Goal: Task Accomplishment & Management: Use online tool/utility

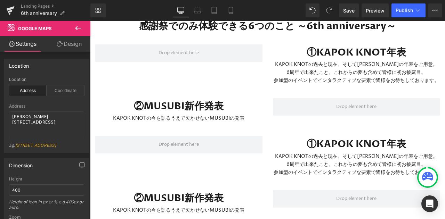
scroll to position [675, 0]
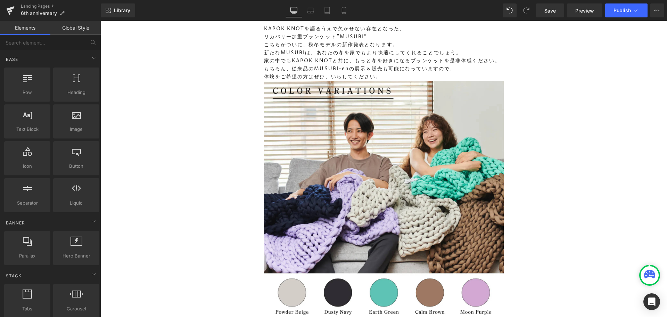
scroll to position [915, 0]
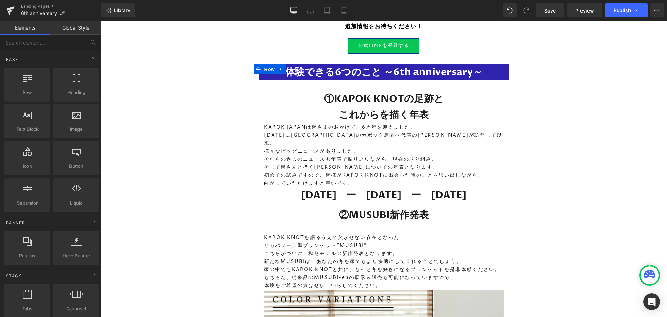
click at [272, 67] on h1 "体験できる6つのこと ～6th anniversary～" at bounding box center [384, 72] width 250 height 16
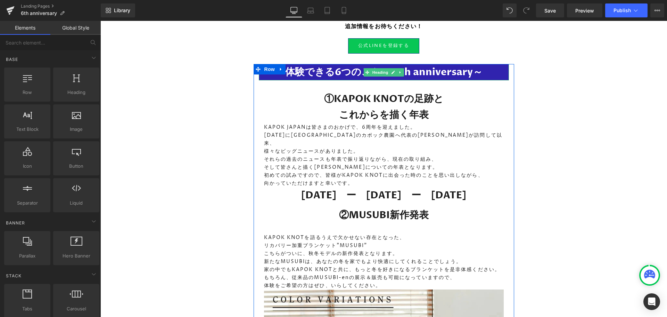
click at [314, 65] on strong "体験できる6つのこと ～6th anniversary～" at bounding box center [383, 71] width 197 height 13
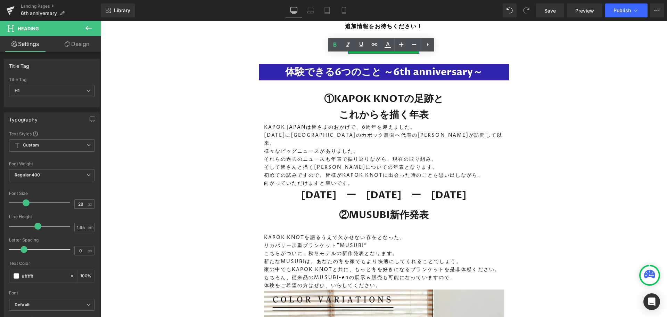
click at [88, 43] on link "Design" at bounding box center [77, 44] width 50 height 16
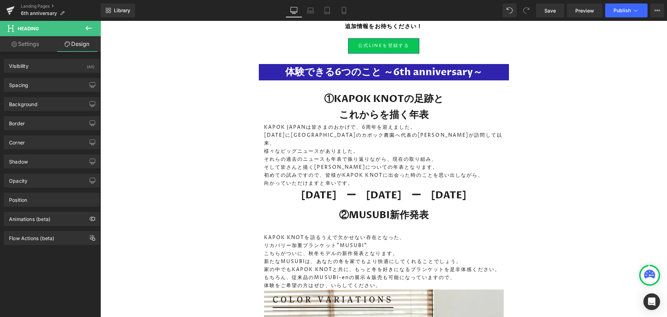
type input "#1405a3"
type input "88"
click at [66, 104] on div "Background" at bounding box center [51, 103] width 95 height 13
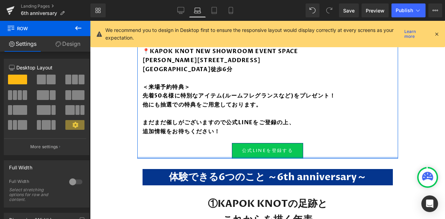
scroll to position [512, 0]
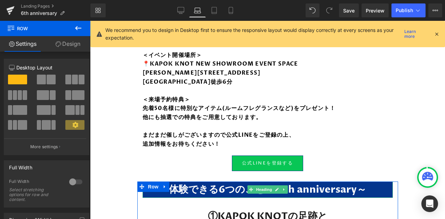
click at [174, 185] on strong "体験できる6つのこと ～6th anniversary～" at bounding box center [267, 189] width 197 height 13
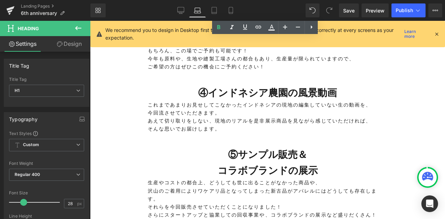
scroll to position [859, 0]
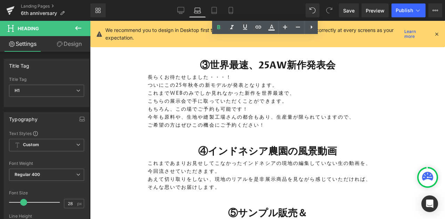
click at [342, 14] on link "Save" at bounding box center [349, 10] width 20 height 14
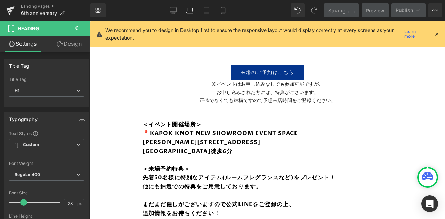
scroll to position [581, 0]
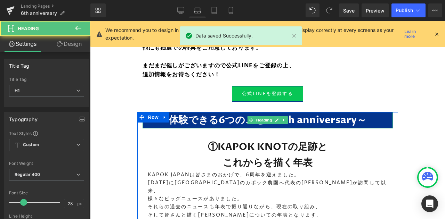
click at [188, 116] on strong "体験できる6つのこと ～6th anniversary～" at bounding box center [267, 120] width 197 height 13
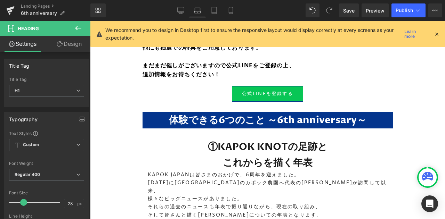
click at [70, 48] on link "Design" at bounding box center [69, 44] width 45 height 16
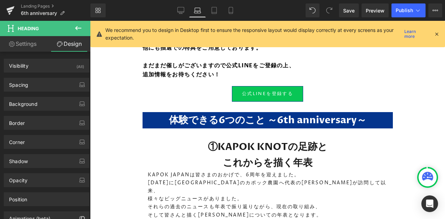
type input "#04358d"
type input "100"
click at [63, 104] on div "Background" at bounding box center [46, 103] width 85 height 13
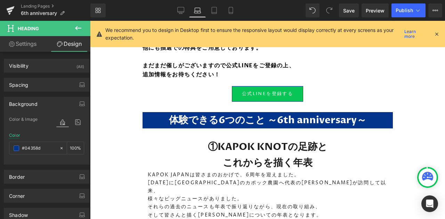
click at [406, 9] on span "Publish" at bounding box center [403, 11] width 17 height 6
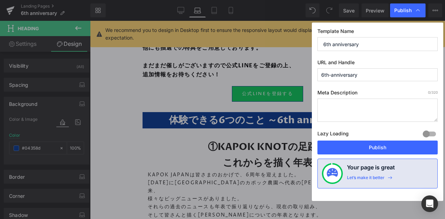
click at [398, 145] on button "Publish" at bounding box center [377, 148] width 120 height 14
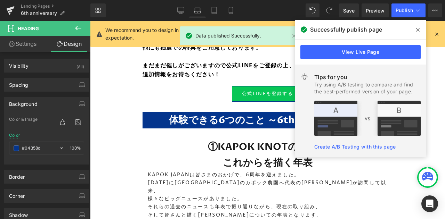
click at [418, 27] on icon at bounding box center [417, 30] width 3 height 6
